Goal: Participate in discussion

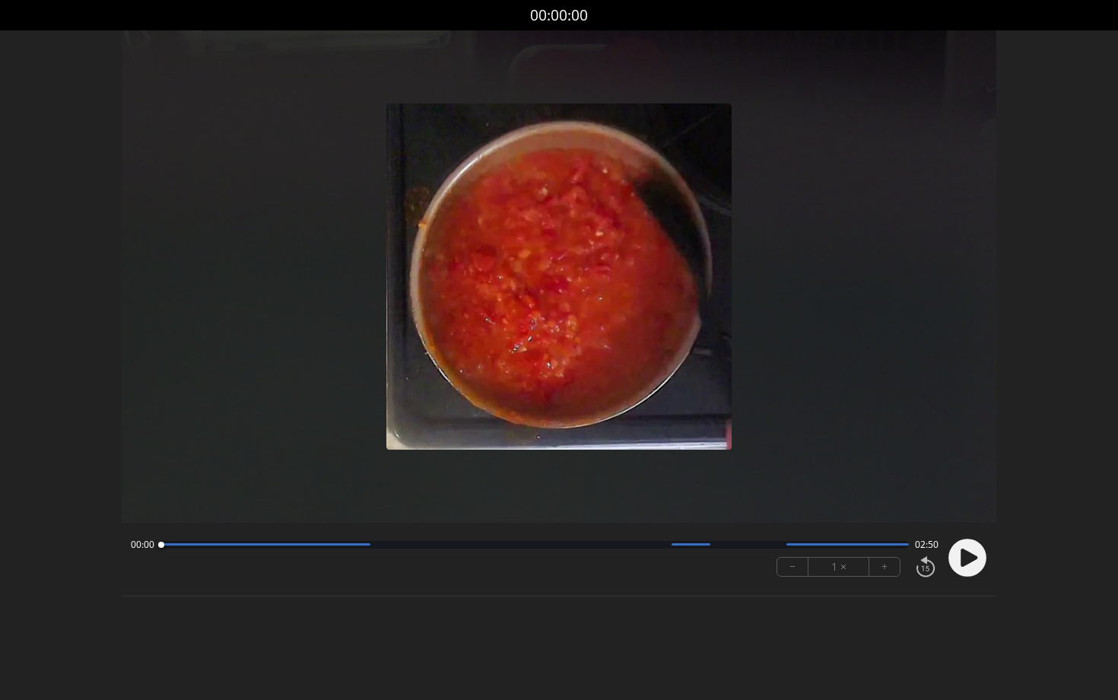
click at [963, 559] on icon at bounding box center [969, 558] width 17 height 18
click at [887, 573] on button "+" at bounding box center [885, 567] width 30 height 18
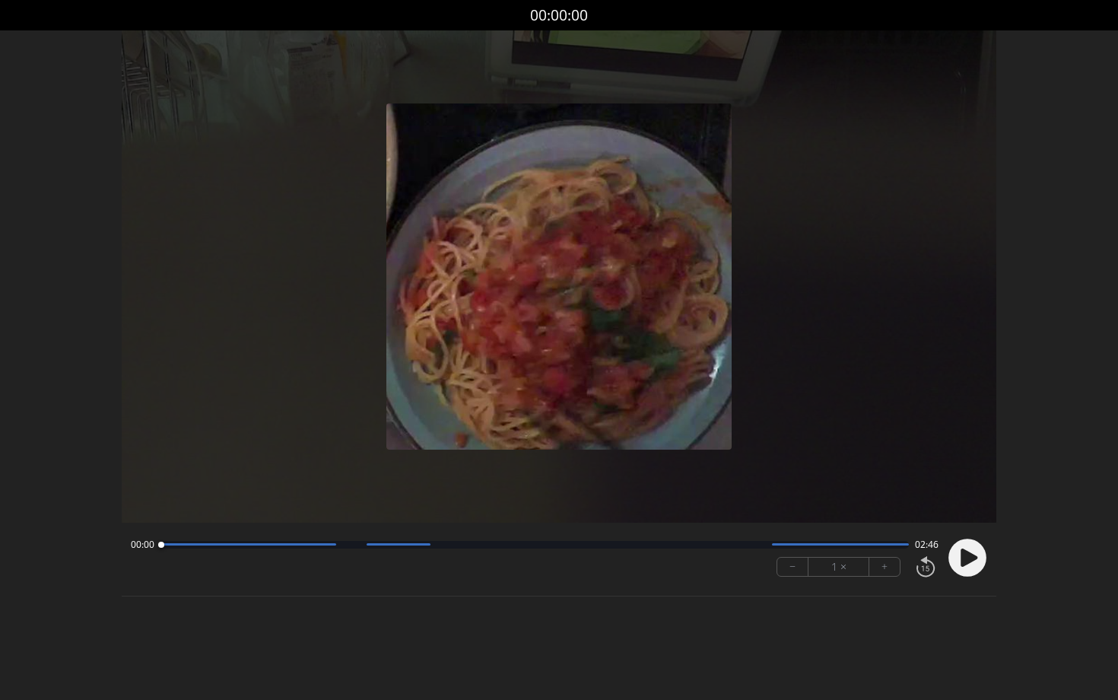
click at [971, 561] on icon at bounding box center [969, 558] width 17 height 18
click at [888, 573] on button "+" at bounding box center [885, 567] width 30 height 18
click at [891, 570] on button "+" at bounding box center [885, 567] width 30 height 18
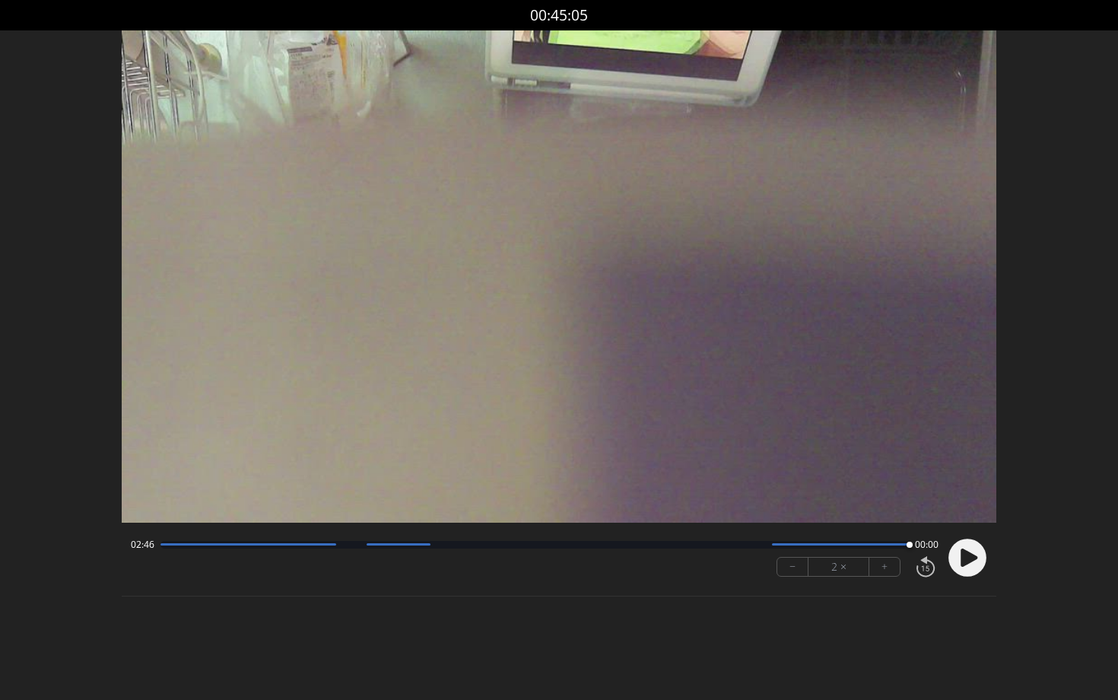
click at [444, 542] on div at bounding box center [535, 545] width 749 height 8
drag, startPoint x: 447, startPoint y: 545, endPoint x: 750, endPoint y: 544, distance: 303.6
click at [750, 544] on div at bounding box center [750, 545] width 6 height 6
drag, startPoint x: 750, startPoint y: 544, endPoint x: 704, endPoint y: 539, distance: 46.6
click at [704, 539] on div at bounding box center [703, 545] width 21 height 21
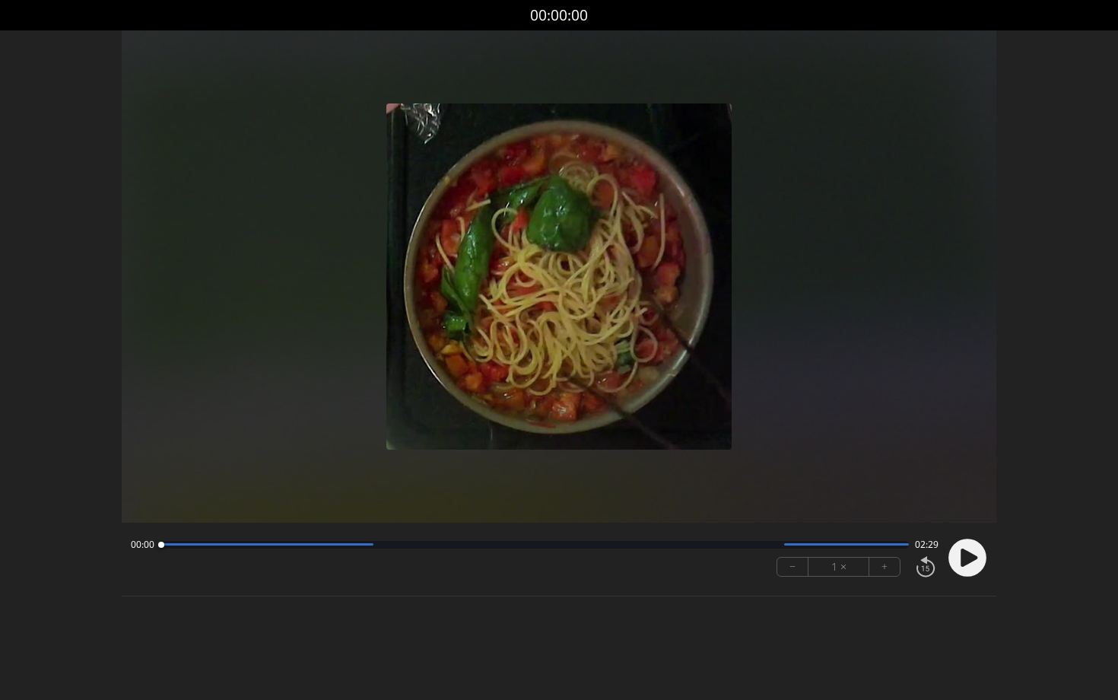
click at [970, 564] on circle at bounding box center [968, 558] width 38 height 38
click at [881, 571] on button "+" at bounding box center [885, 567] width 30 height 18
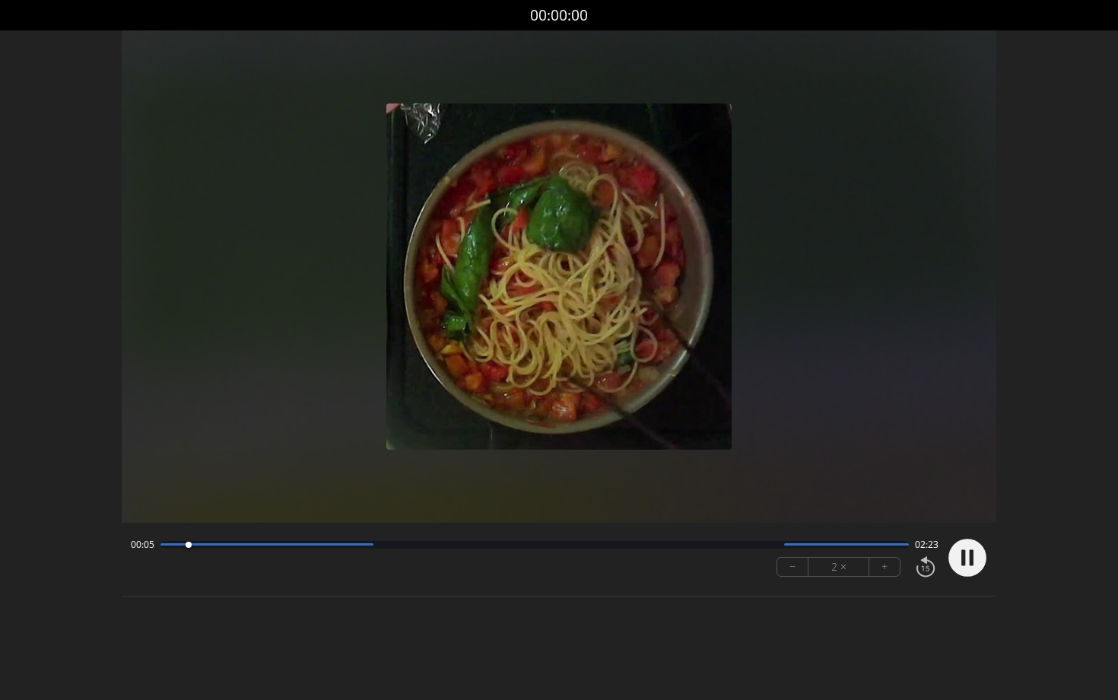
click at [881, 571] on button "+" at bounding box center [885, 567] width 30 height 18
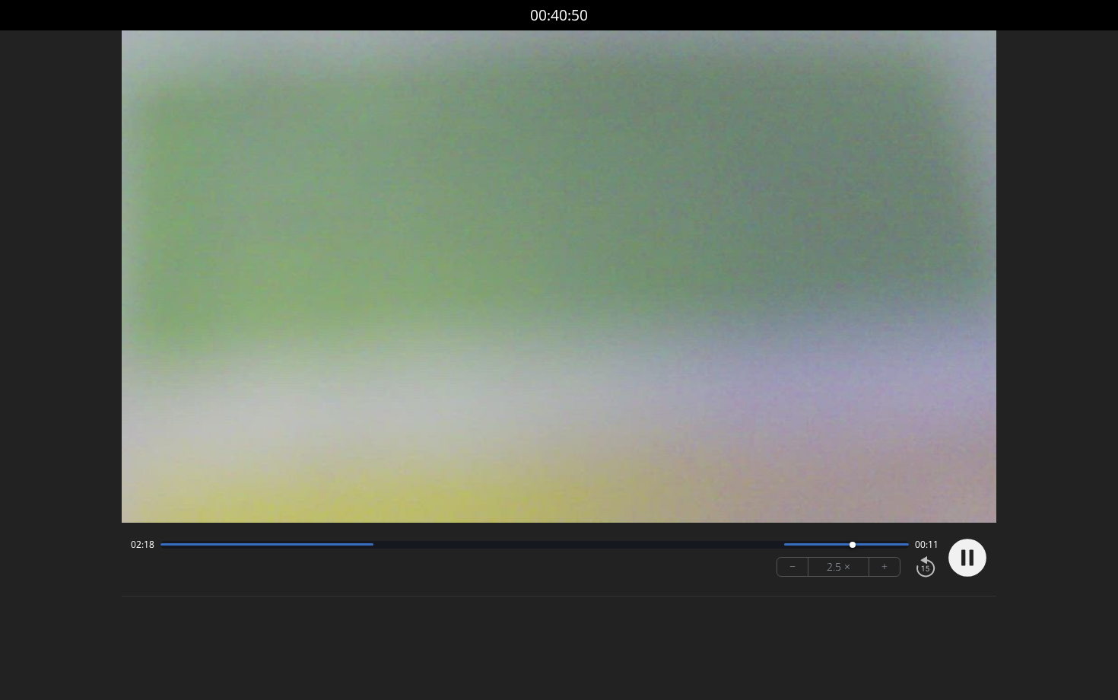
drag, startPoint x: 840, startPoint y: 546, endPoint x: 863, endPoint y: 552, distance: 23.4
click at [863, 552] on div at bounding box center [852, 545] width 21 height 21
